Goal: Navigation & Orientation: Find specific page/section

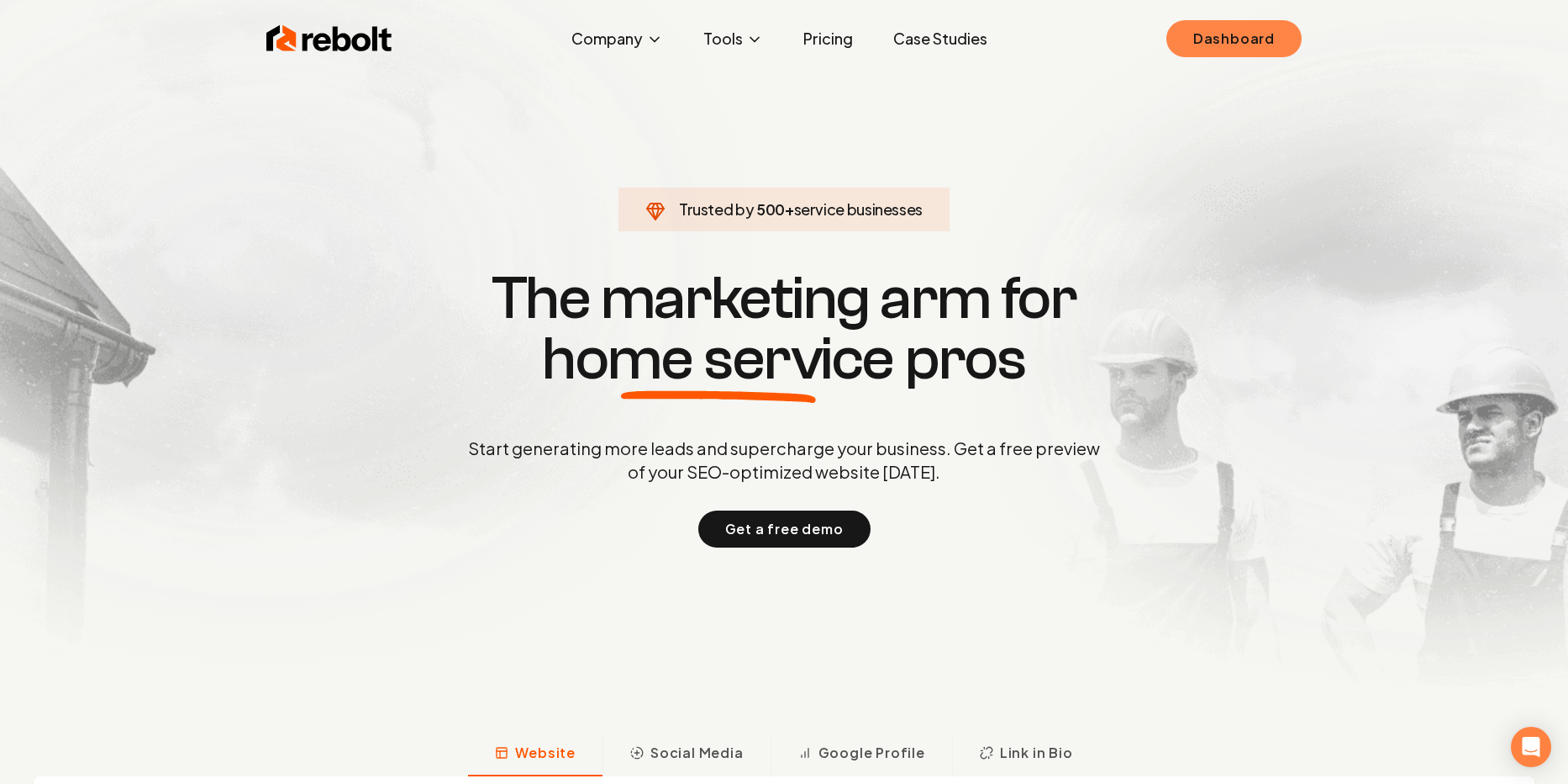
click at [1255, 42] on link "Dashboard" at bounding box center [1233, 39] width 135 height 37
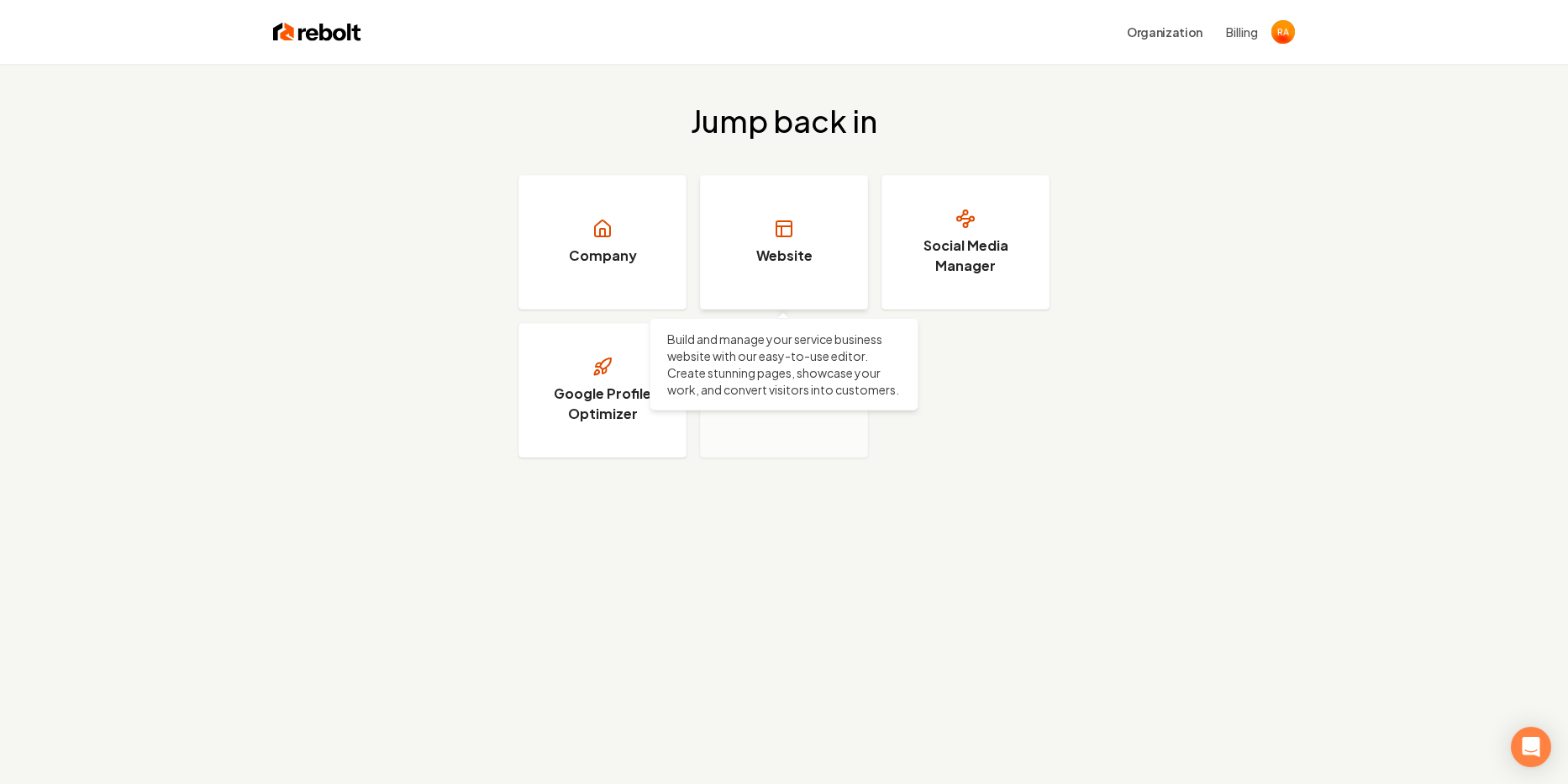
click at [806, 262] on h3 "Website" at bounding box center [784, 255] width 57 height 20
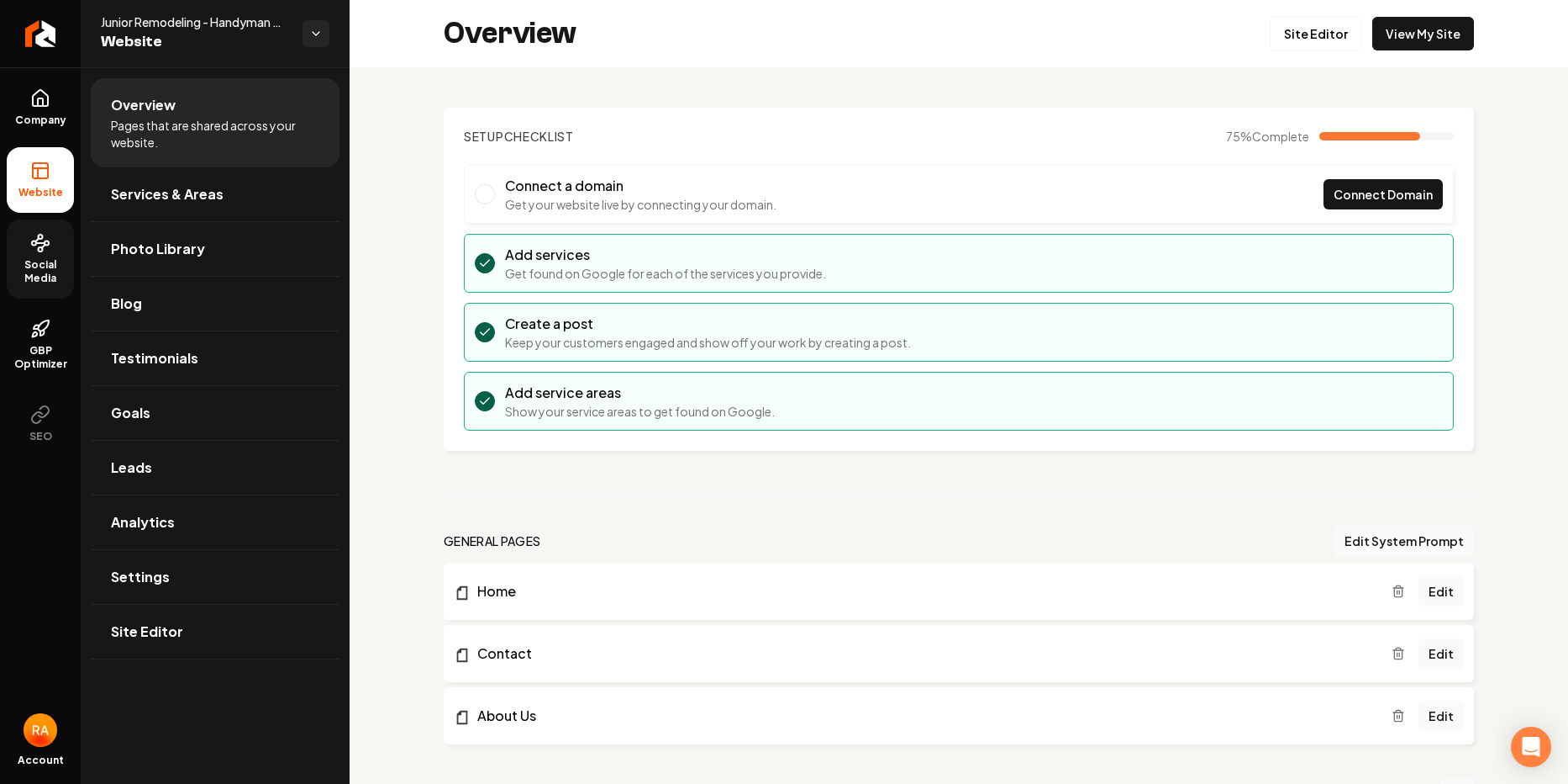
click at [42, 244] on icon at bounding box center [40, 243] width 20 height 20
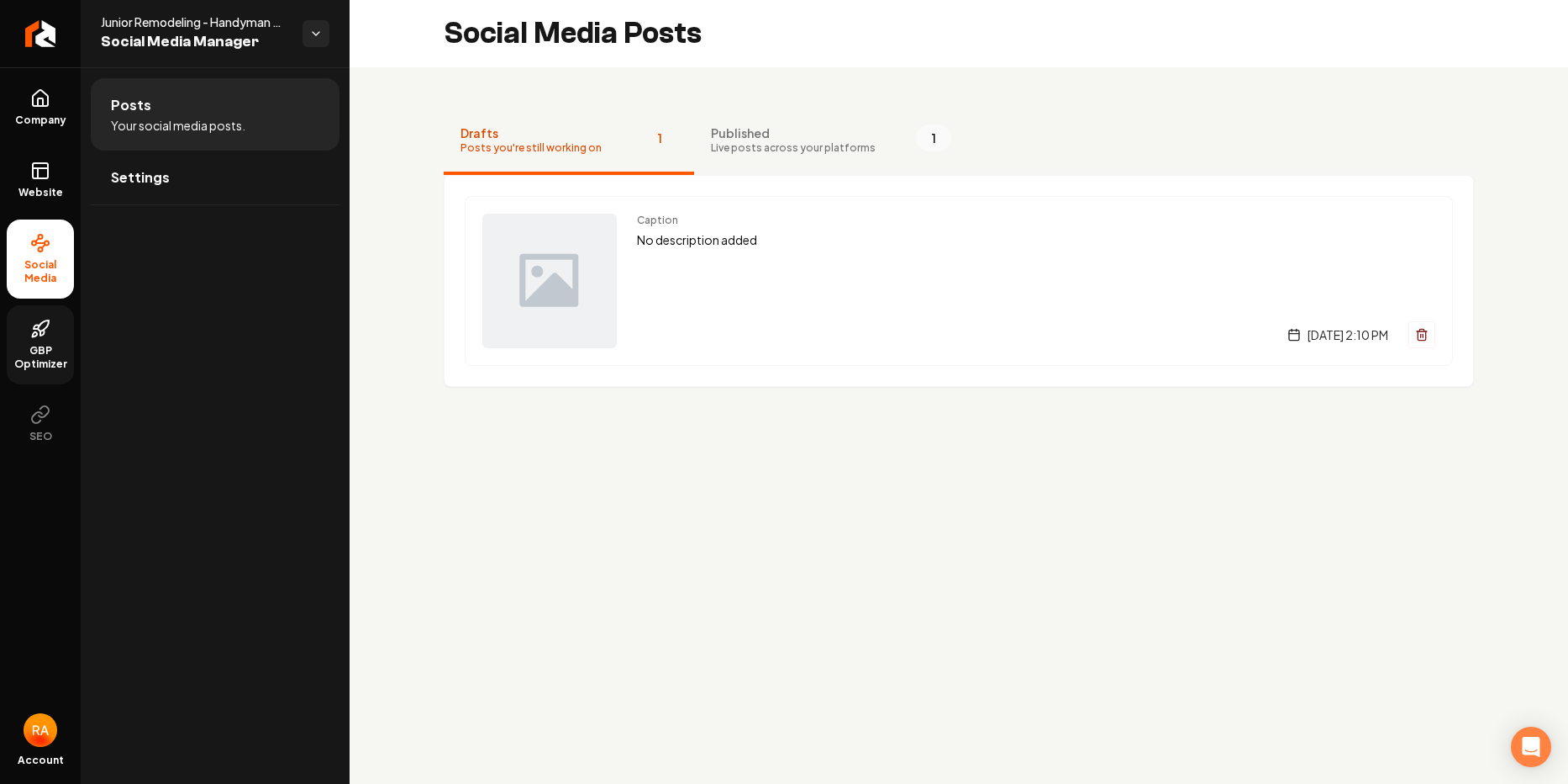
click at [40, 340] on link "GBP Optimizer" at bounding box center [41, 345] width 67 height 79
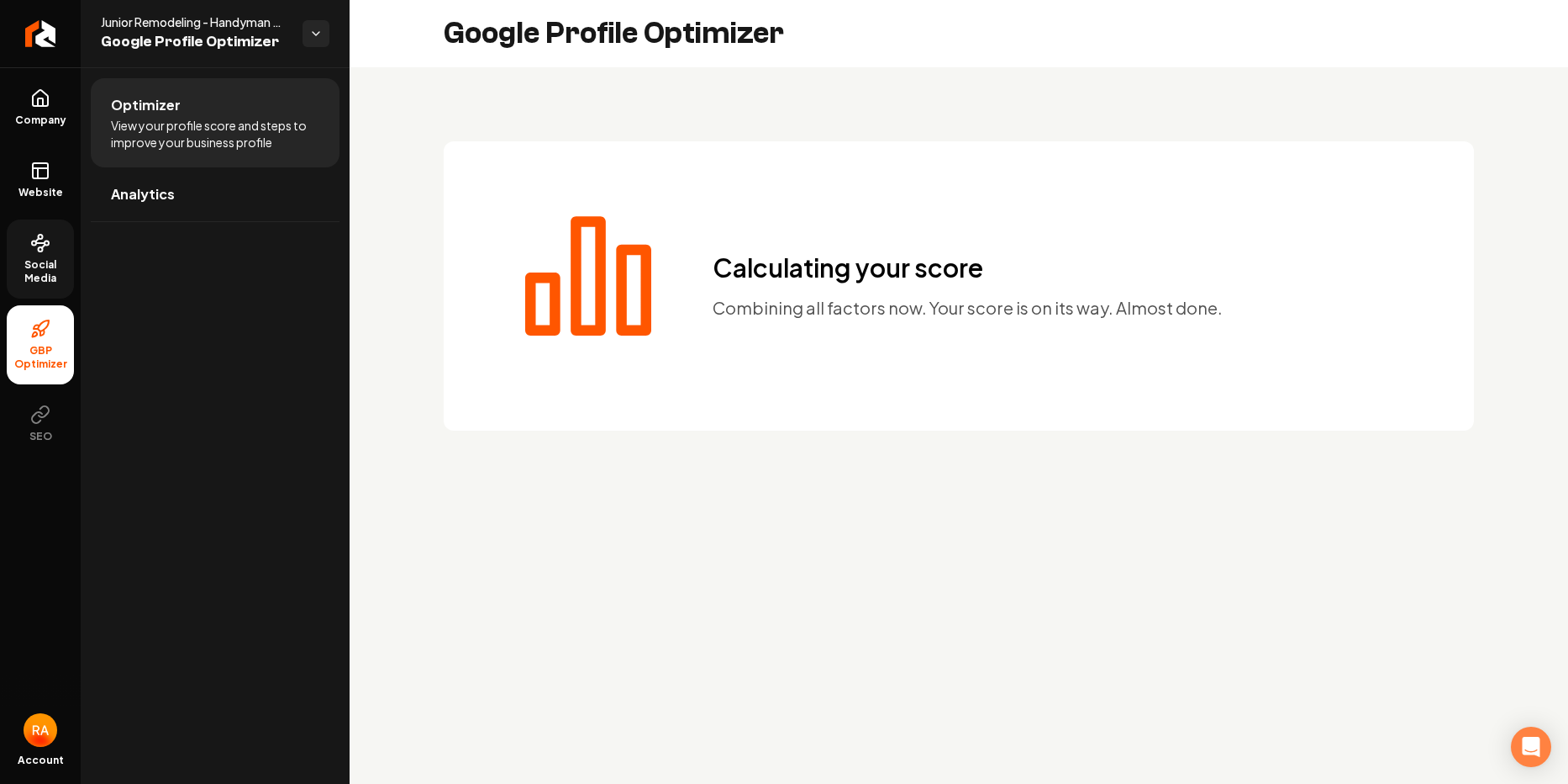
click at [44, 273] on span "Social Media" at bounding box center [41, 271] width 67 height 27
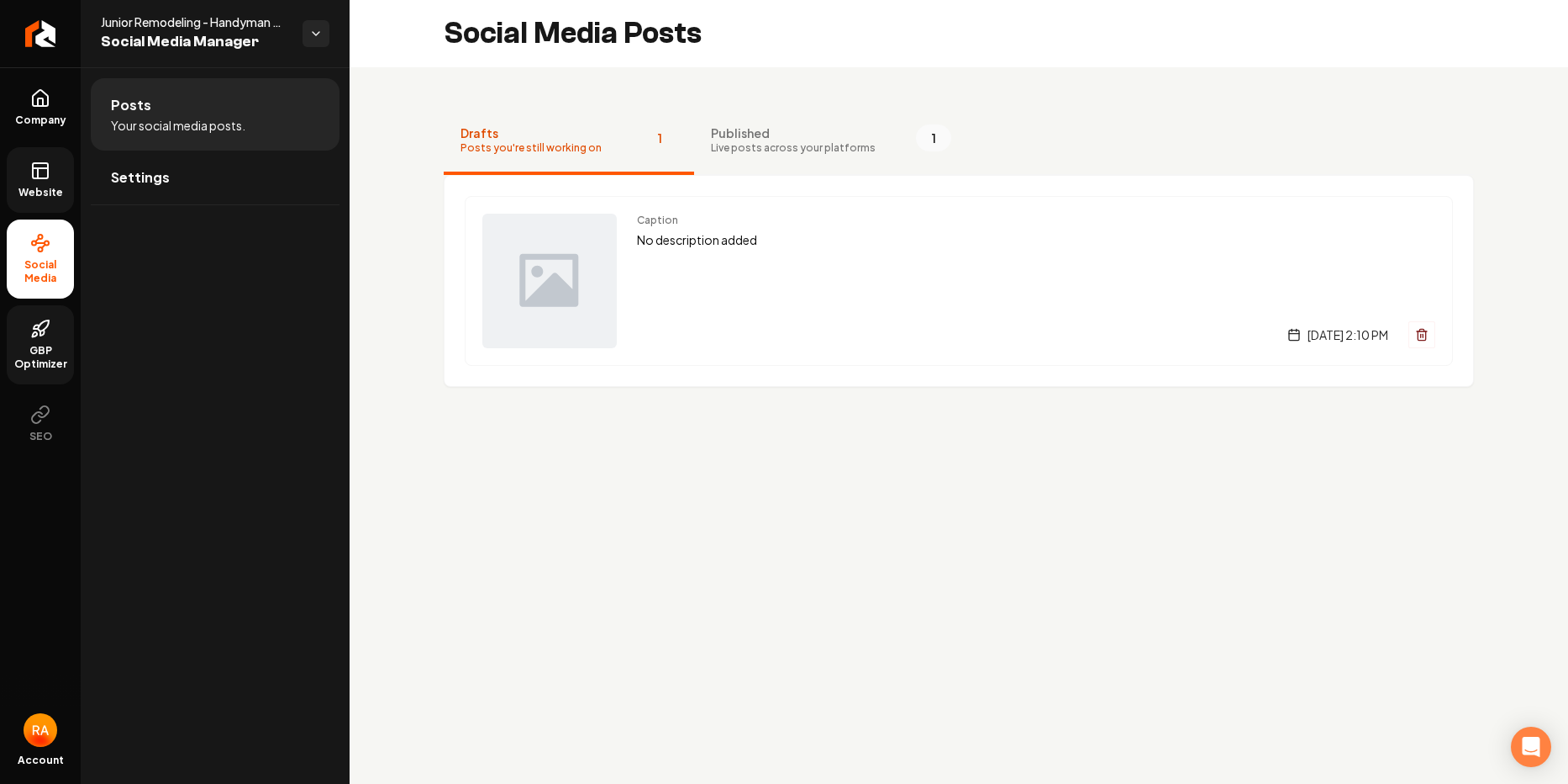
click at [48, 186] on span "Website" at bounding box center [40, 192] width 58 height 13
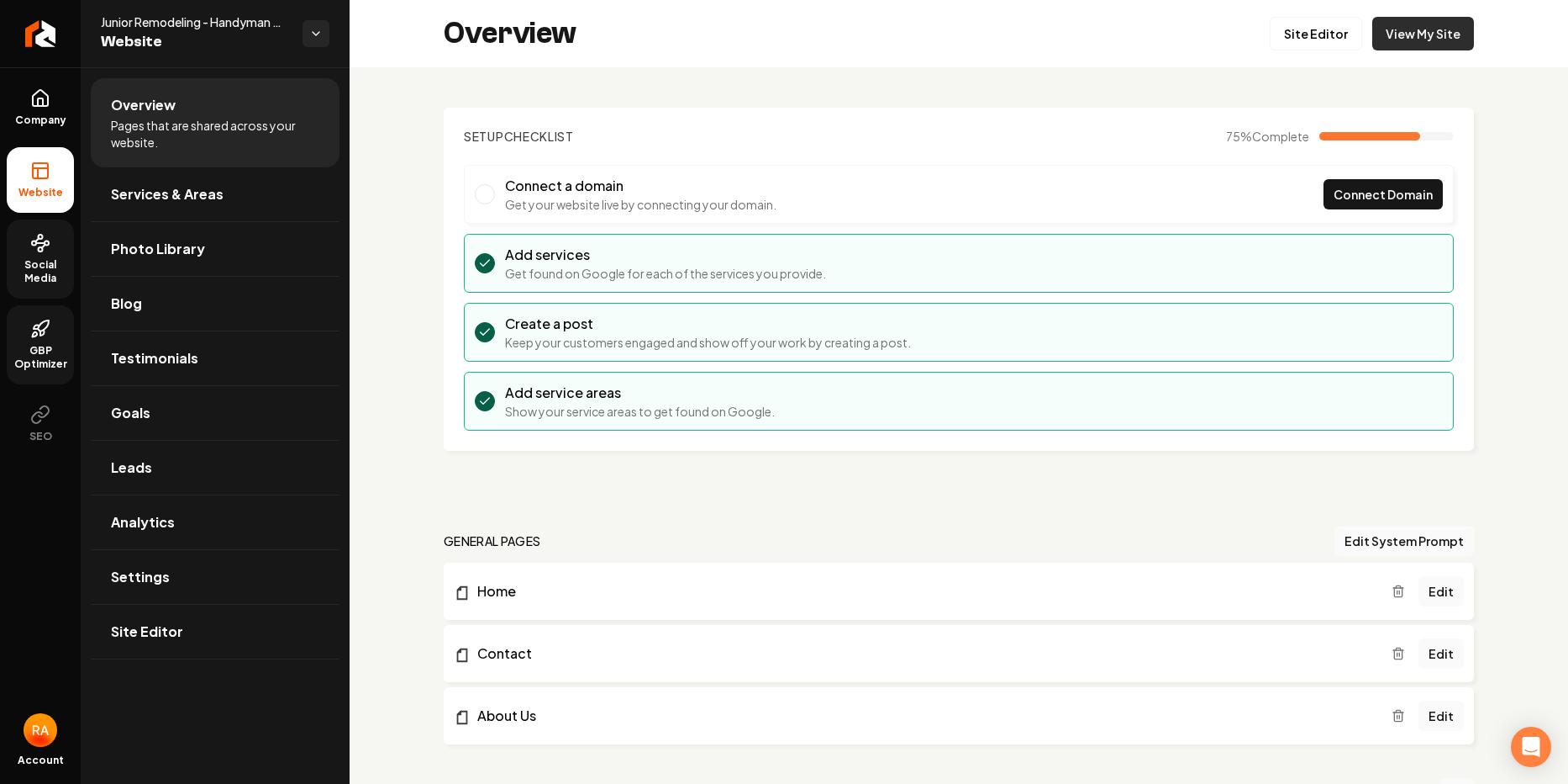
click at [1423, 32] on link "View My Site" at bounding box center [1423, 34] width 102 height 34
